Goal: Transaction & Acquisition: Book appointment/travel/reservation

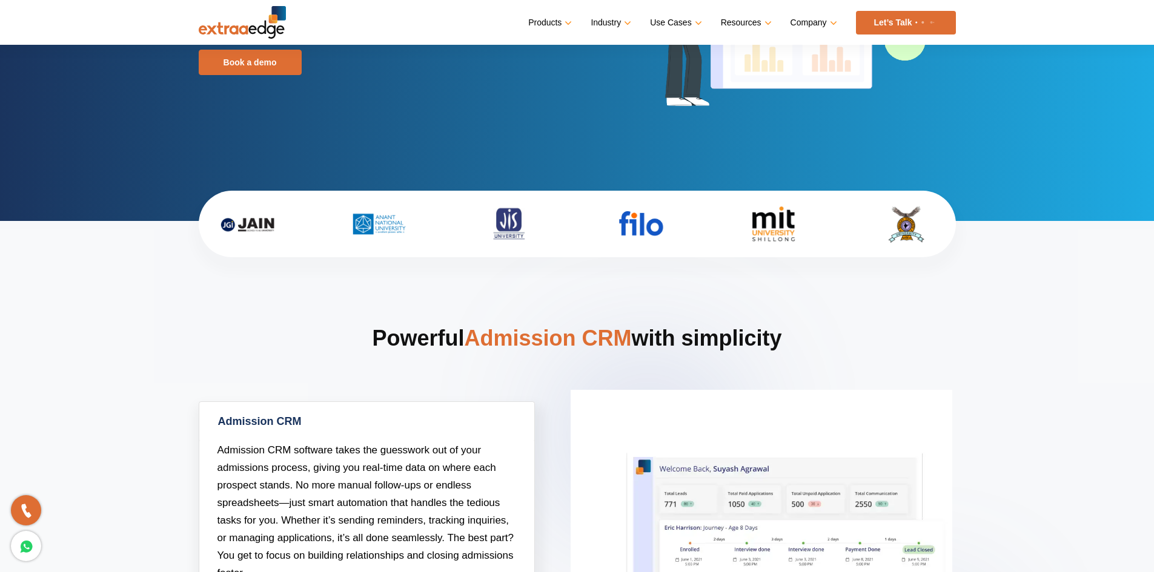
scroll to position [182, 0]
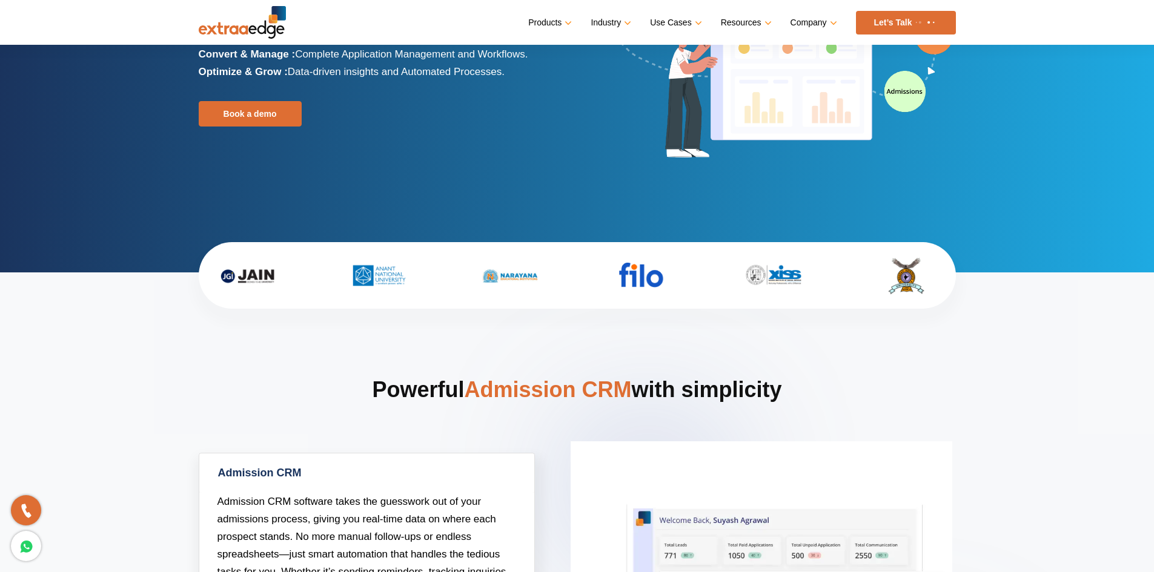
click at [924, 20] on img at bounding box center [924, 22] width 25 height 5
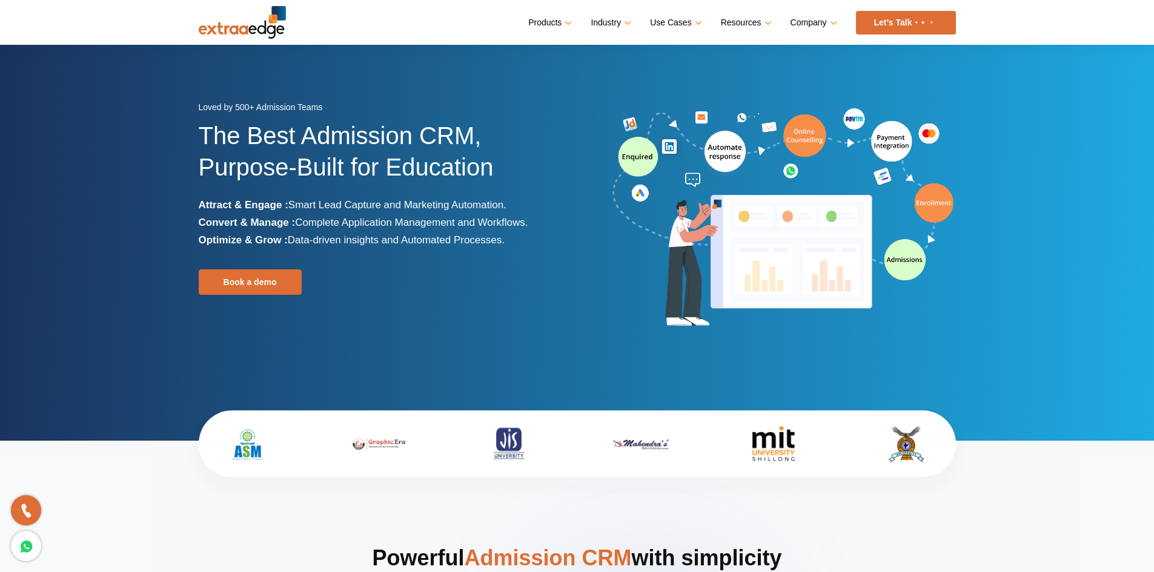
scroll to position [0, 0]
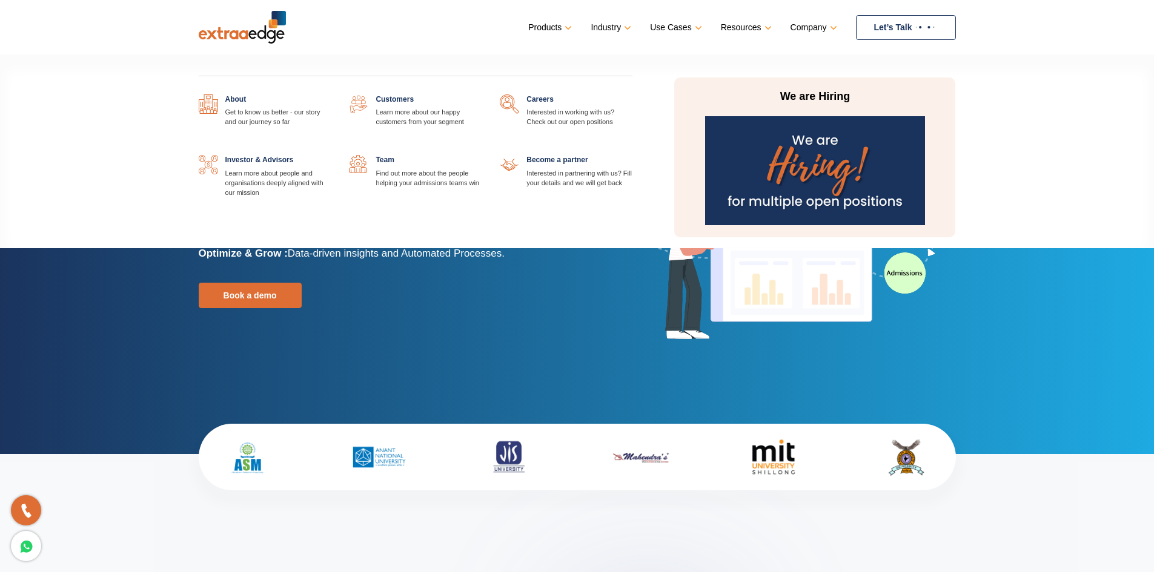
click at [808, 35] on link "Company" at bounding box center [813, 28] width 44 height 18
click at [806, 30] on link "Company" at bounding box center [813, 28] width 44 height 18
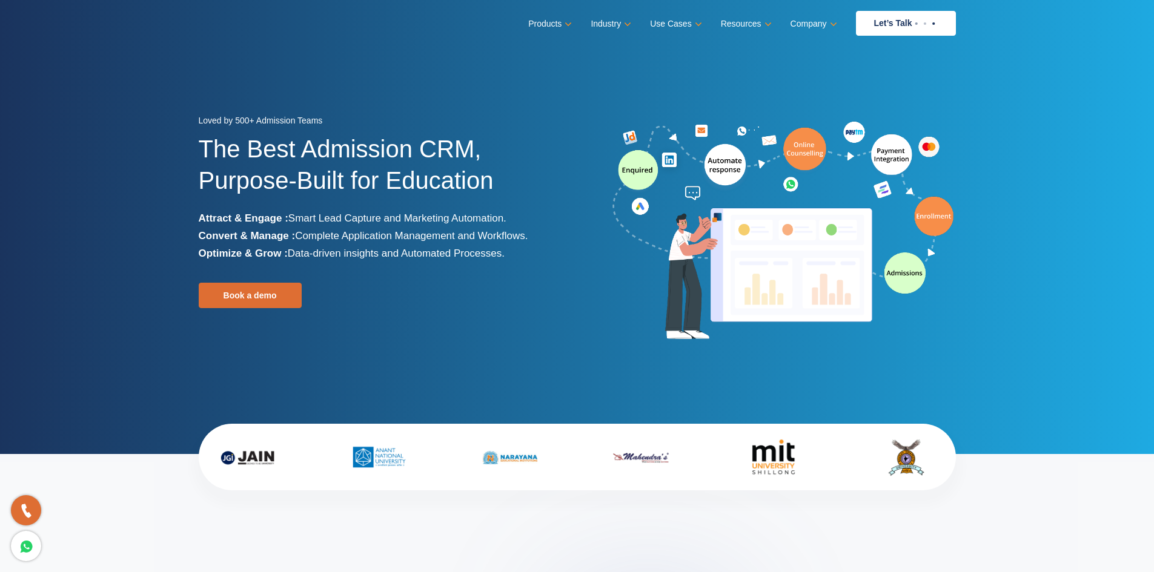
click at [821, 35] on ul "Products Education CRM Streamline your entire admissions process on a single pl…" at bounding box center [741, 23] width 427 height 25
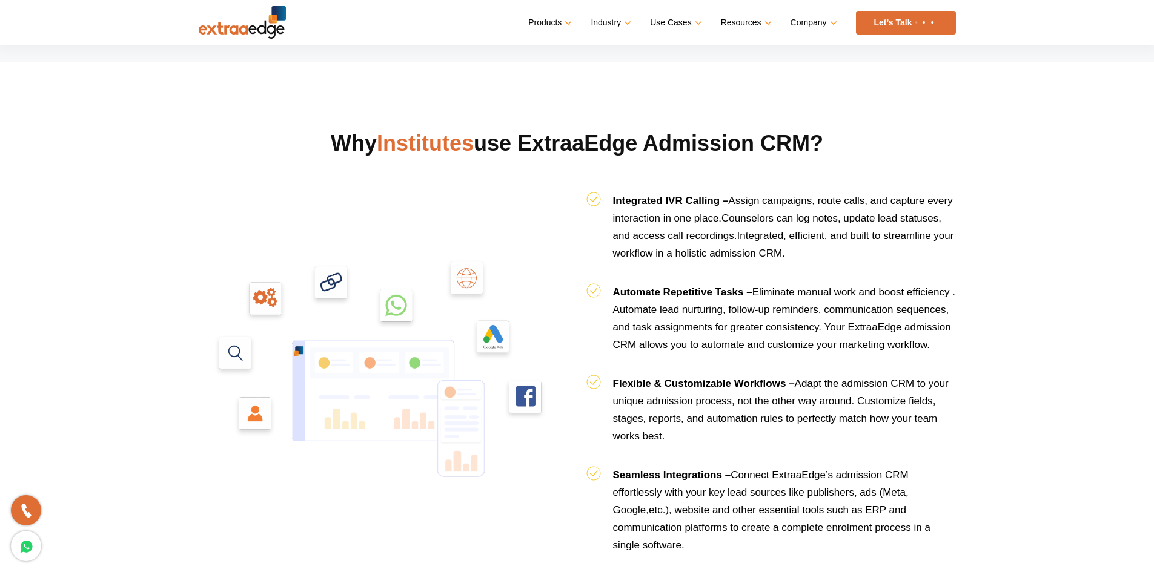
scroll to position [1212, 0]
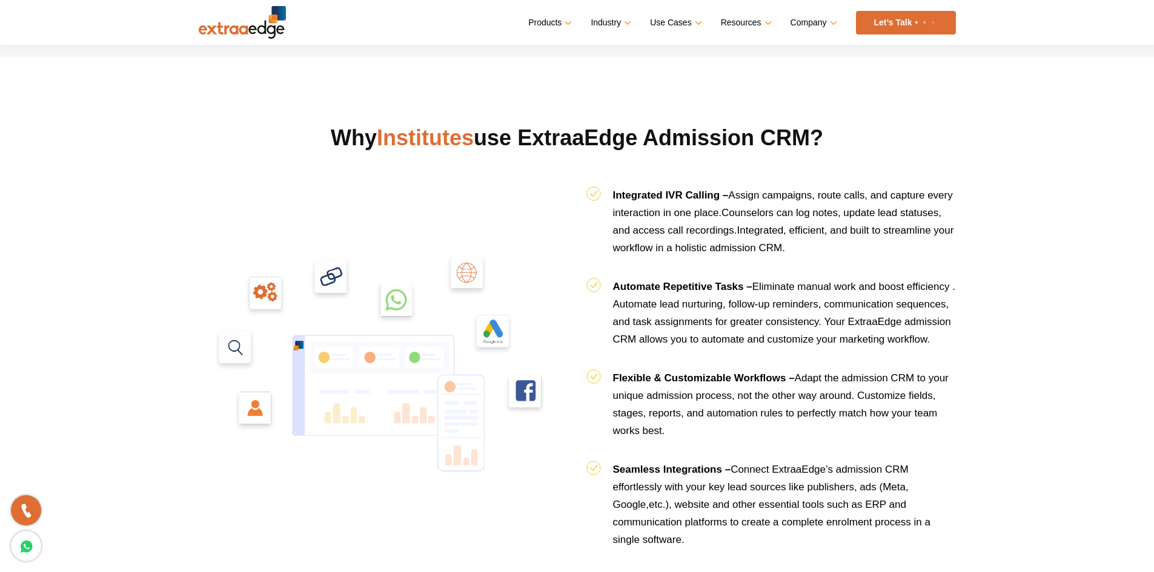
click at [976, 552] on section "Why Institutes use ExtraaEdge Admission CRM? Integrated IVR Calling – Assign ca…" at bounding box center [577, 570] width 1154 height 1026
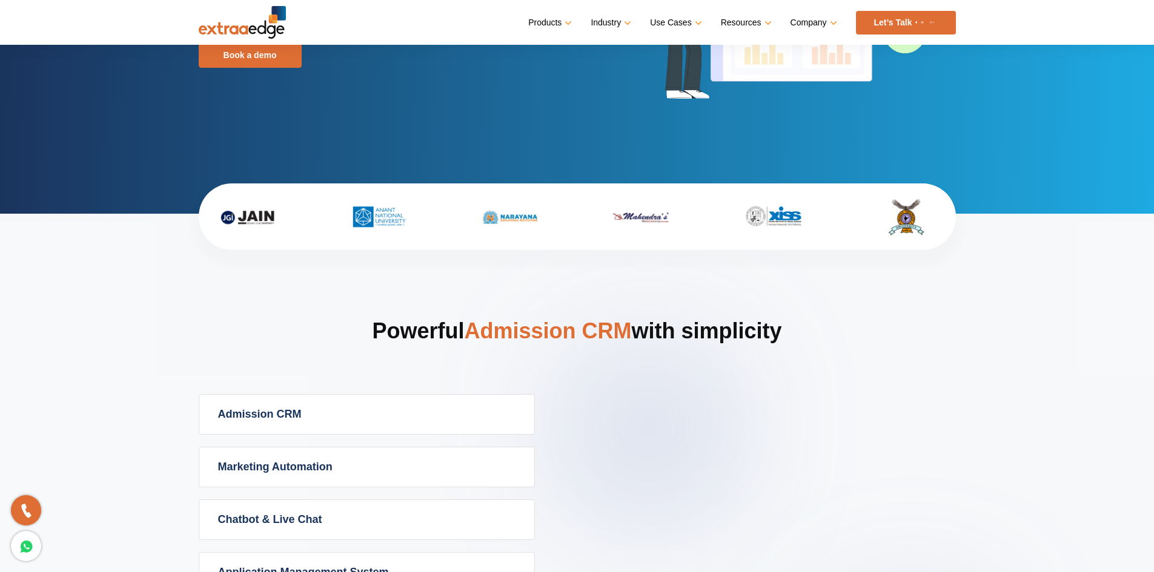
scroll to position [242, 0]
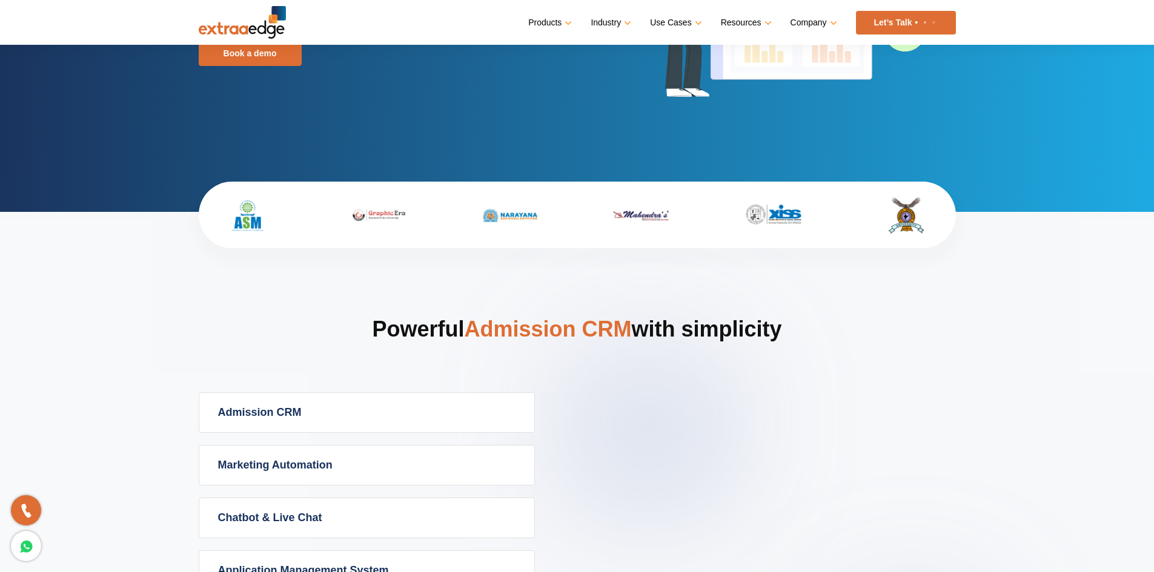
drag, startPoint x: 353, startPoint y: 293, endPoint x: 903, endPoint y: 348, distance: 553.5
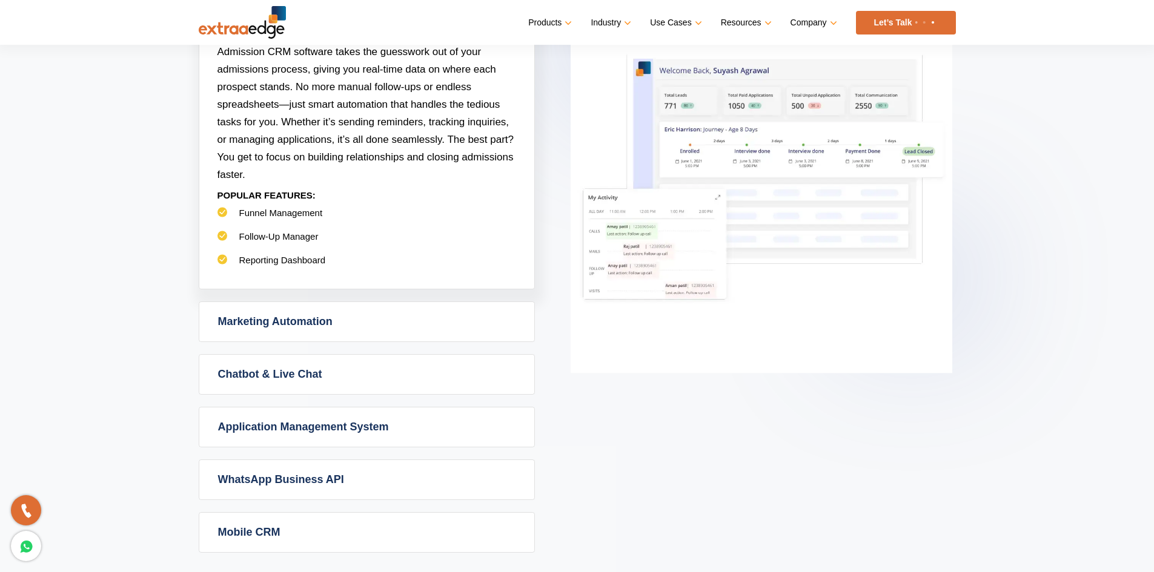
scroll to position [666, 0]
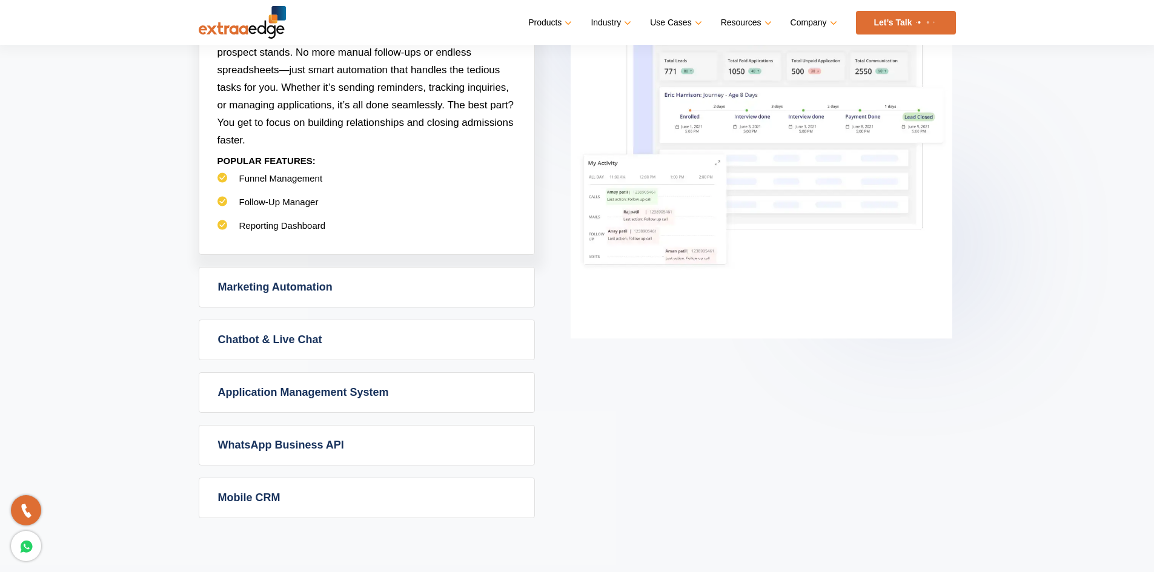
click at [316, 501] on link "Mobile CRM" at bounding box center [366, 498] width 335 height 39
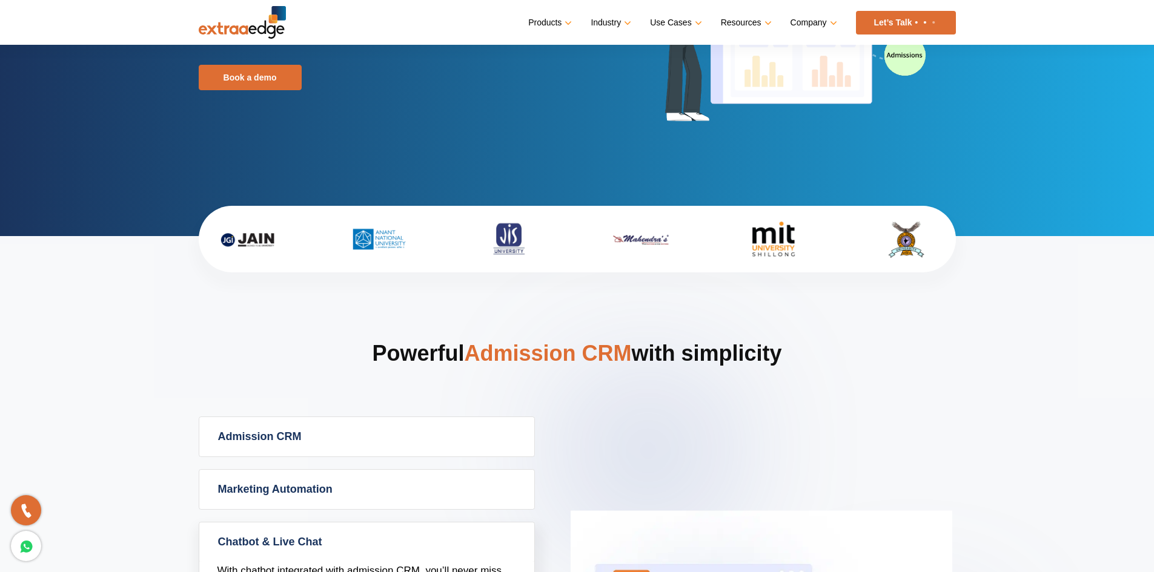
scroll to position [0, 0]
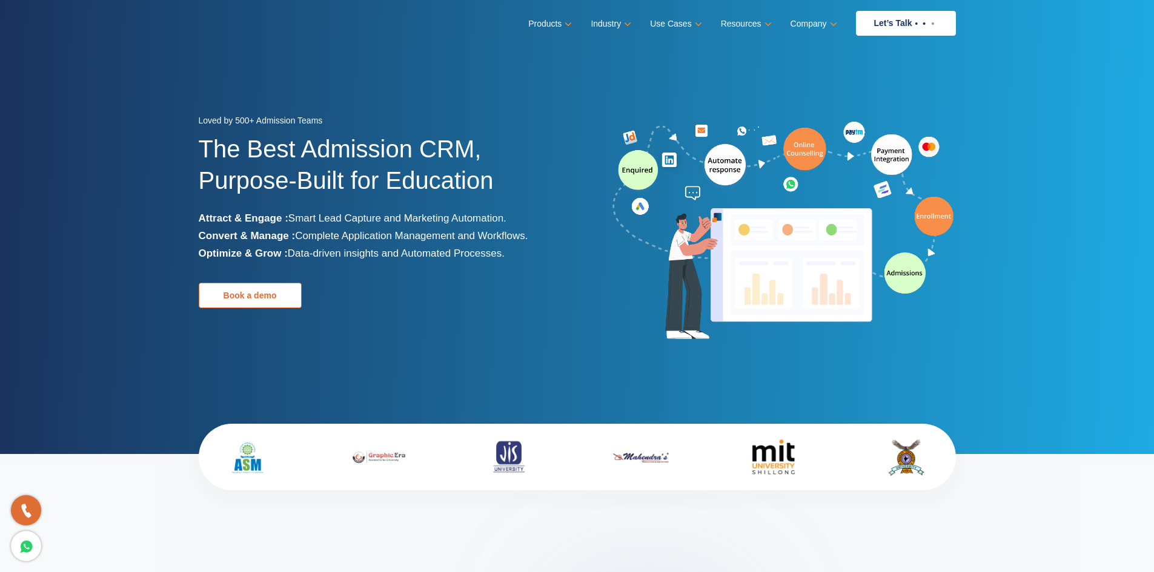
click at [286, 289] on link "Book a demo" at bounding box center [250, 295] width 103 height 25
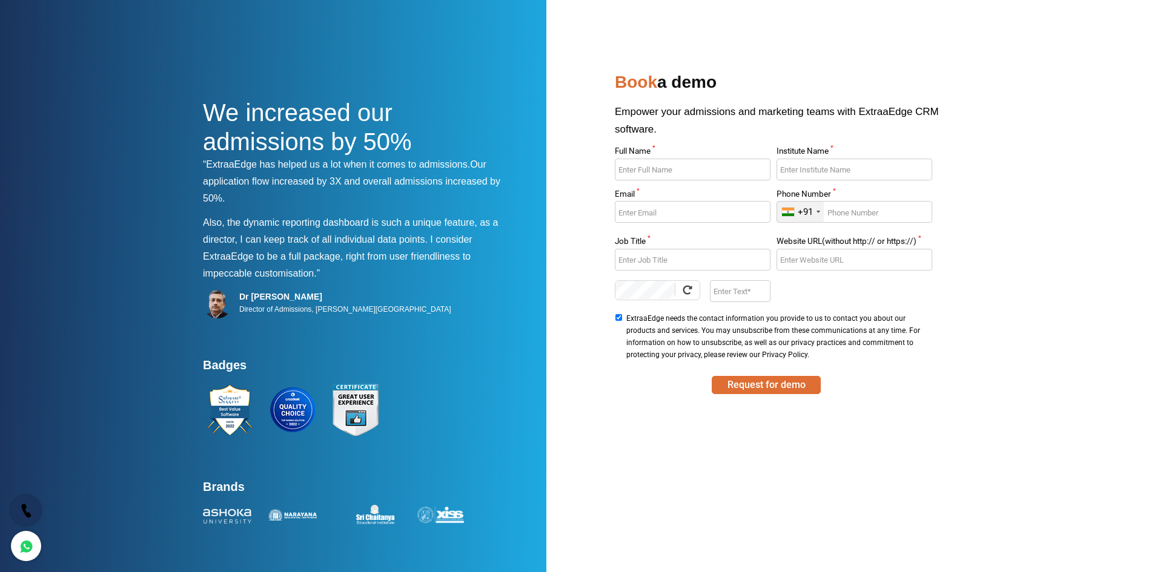
click at [25, 503] on icon at bounding box center [26, 511] width 14 height 18
click at [33, 534] on link at bounding box center [26, 546] width 30 height 30
click at [18, 553] on link at bounding box center [26, 546] width 30 height 30
click at [657, 167] on input "Full Name *" at bounding box center [692, 170] width 155 height 22
drag, startPoint x: 568, startPoint y: 22, endPoint x: 595, endPoint y: 46, distance: 36.1
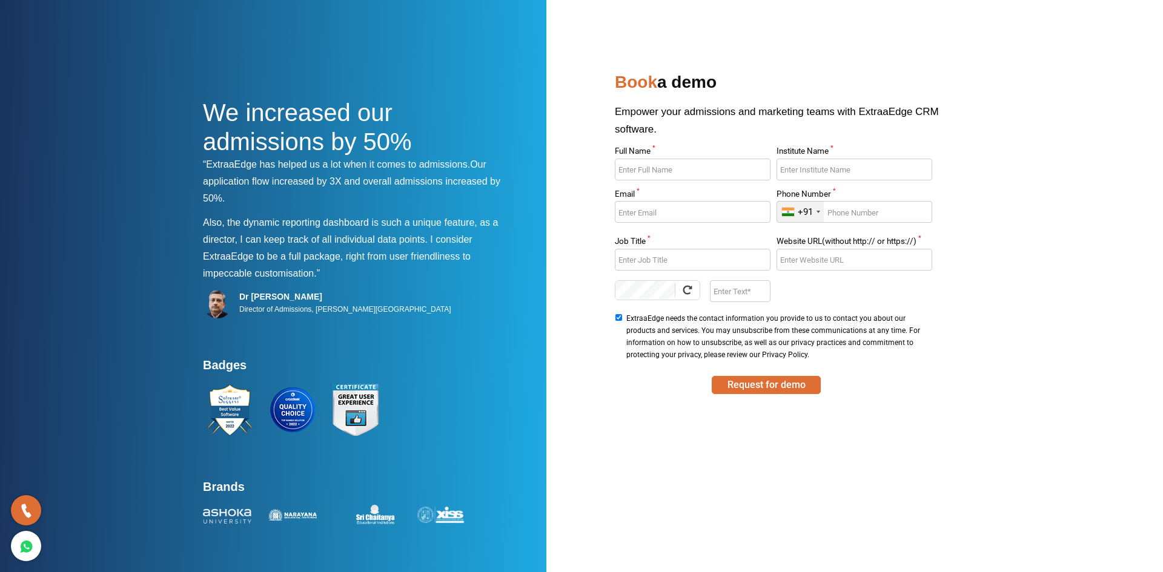
click at [591, 37] on nav at bounding box center [581, 19] width 757 height 39
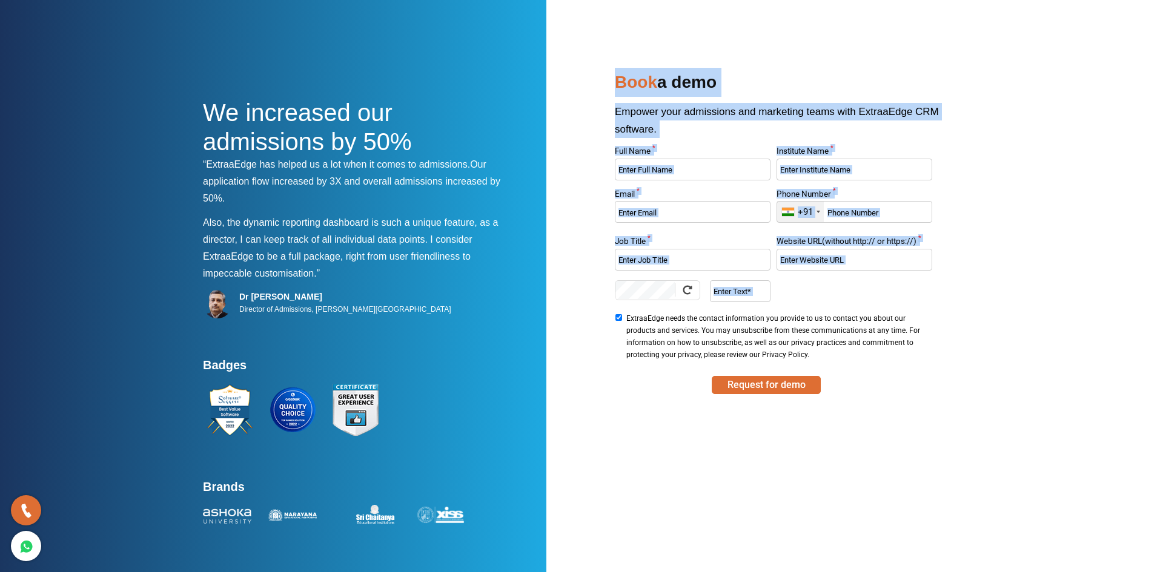
drag, startPoint x: 619, startPoint y: 80, endPoint x: 669, endPoint y: 478, distance: 401.2
click at [692, 493] on div "We increased our admissions by 50% “ExtraaEdge has helped us a lot when it come…" at bounding box center [581, 298] width 757 height 461
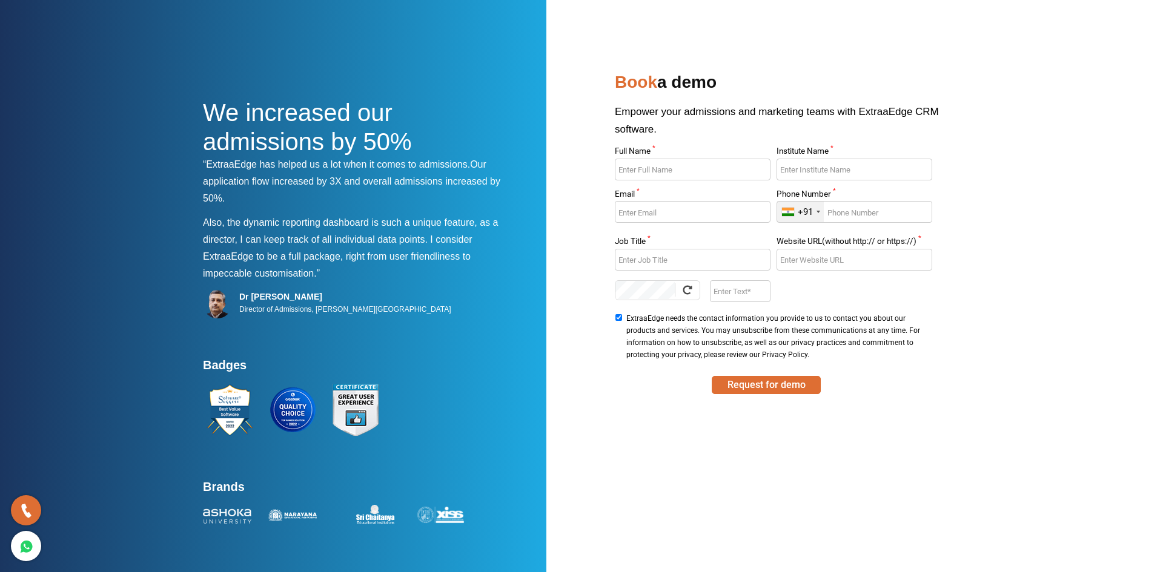
click at [430, 285] on p "Also, the dynamic reporting dashboard is such a unique feature, as a director, …" at bounding box center [357, 251] width 309 height 75
click at [29, 551] on icon at bounding box center [26, 547] width 14 height 18
